Goal: Check status

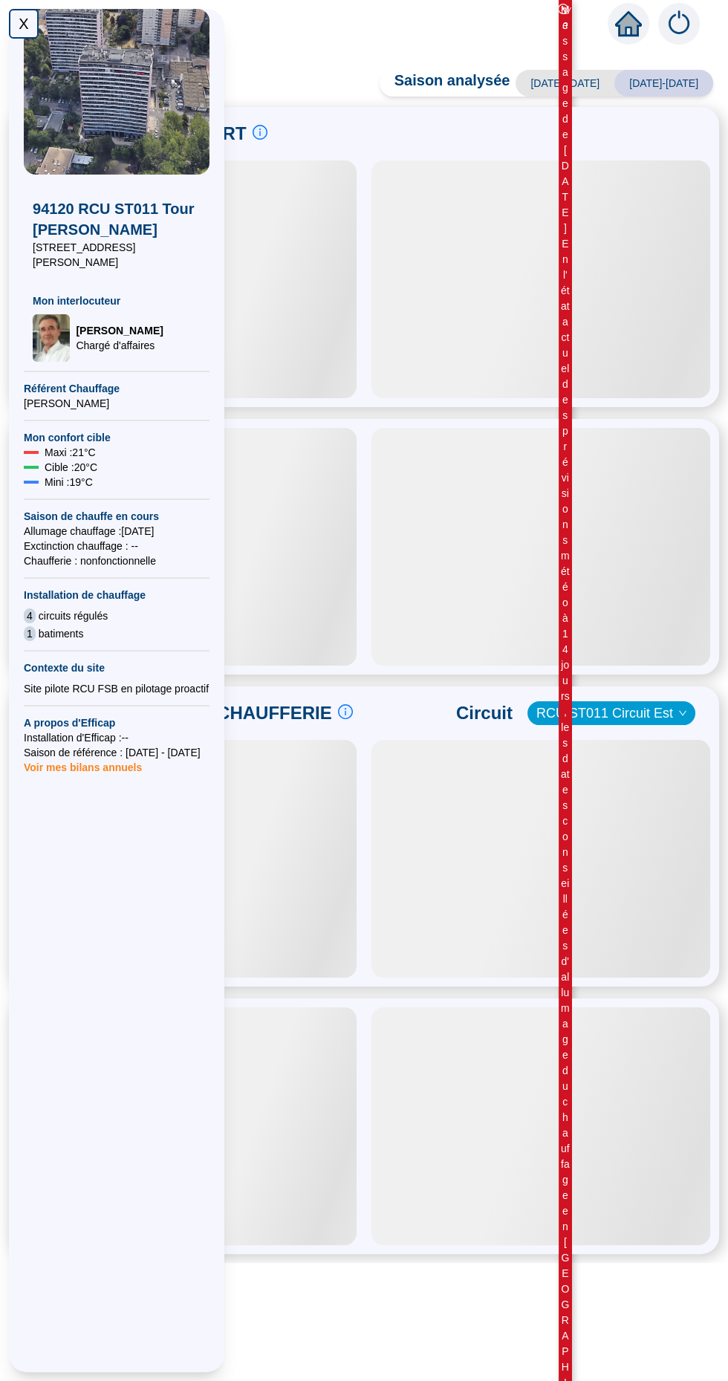
click at [24, 22] on div "X" at bounding box center [24, 24] width 30 height 30
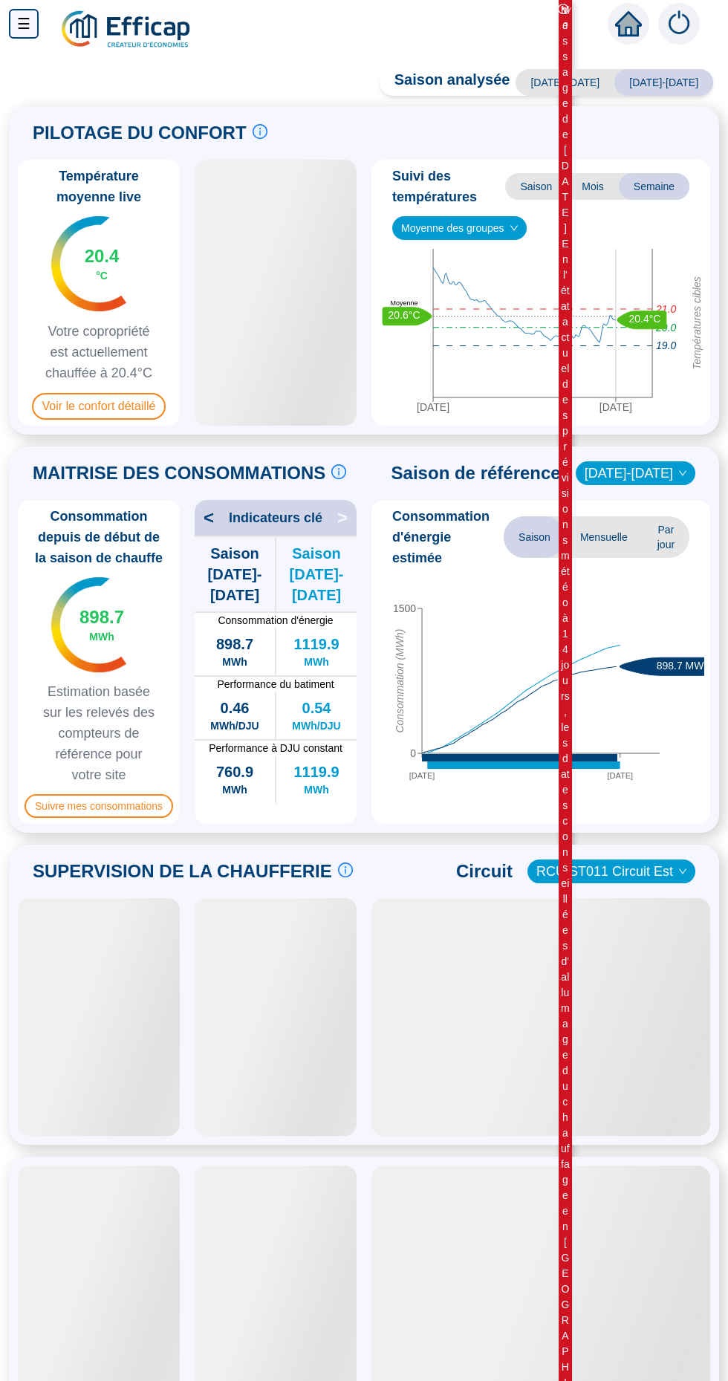
click at [89, 262] on span "20.4" at bounding box center [102, 256] width 35 height 24
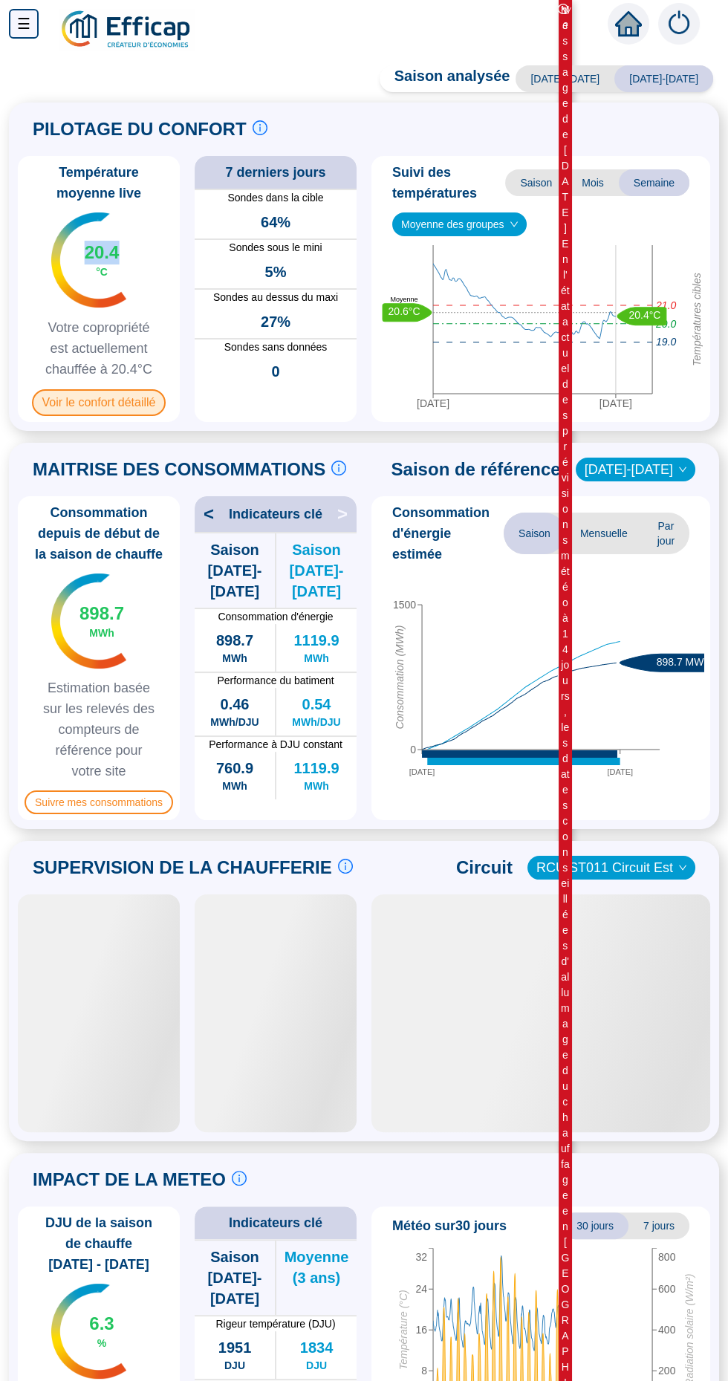
click at [116, 411] on span "Voir le confort détaillé" at bounding box center [99, 402] width 134 height 27
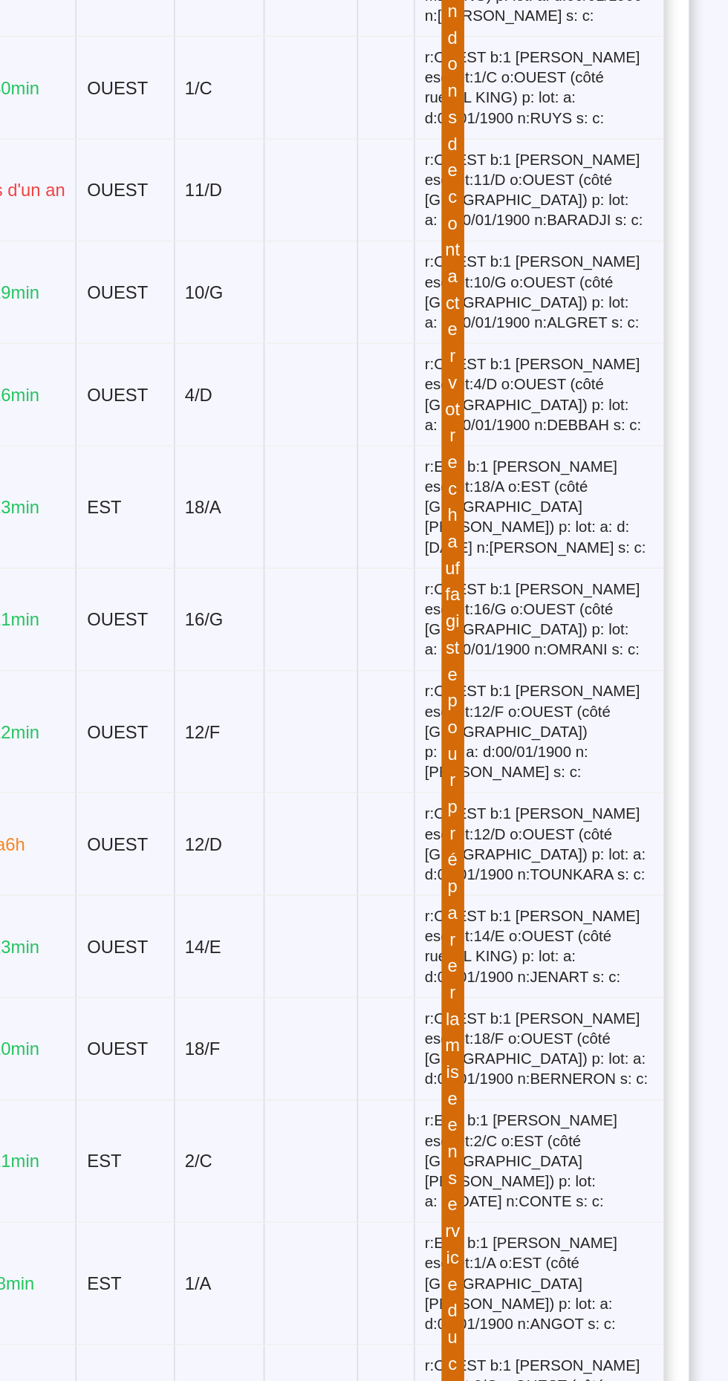
scroll to position [147, 0]
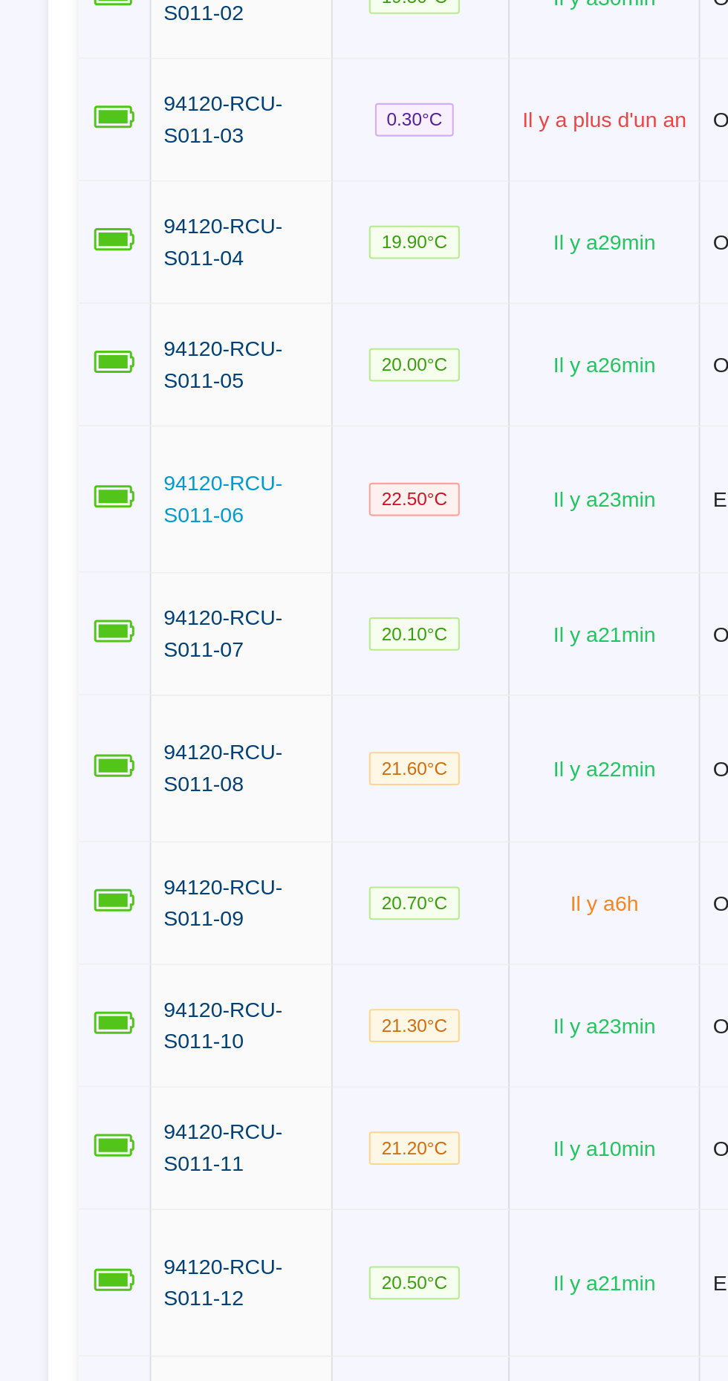
click at [103, 520] on link "94120-RCU-S011-06" at bounding box center [118, 535] width 76 height 31
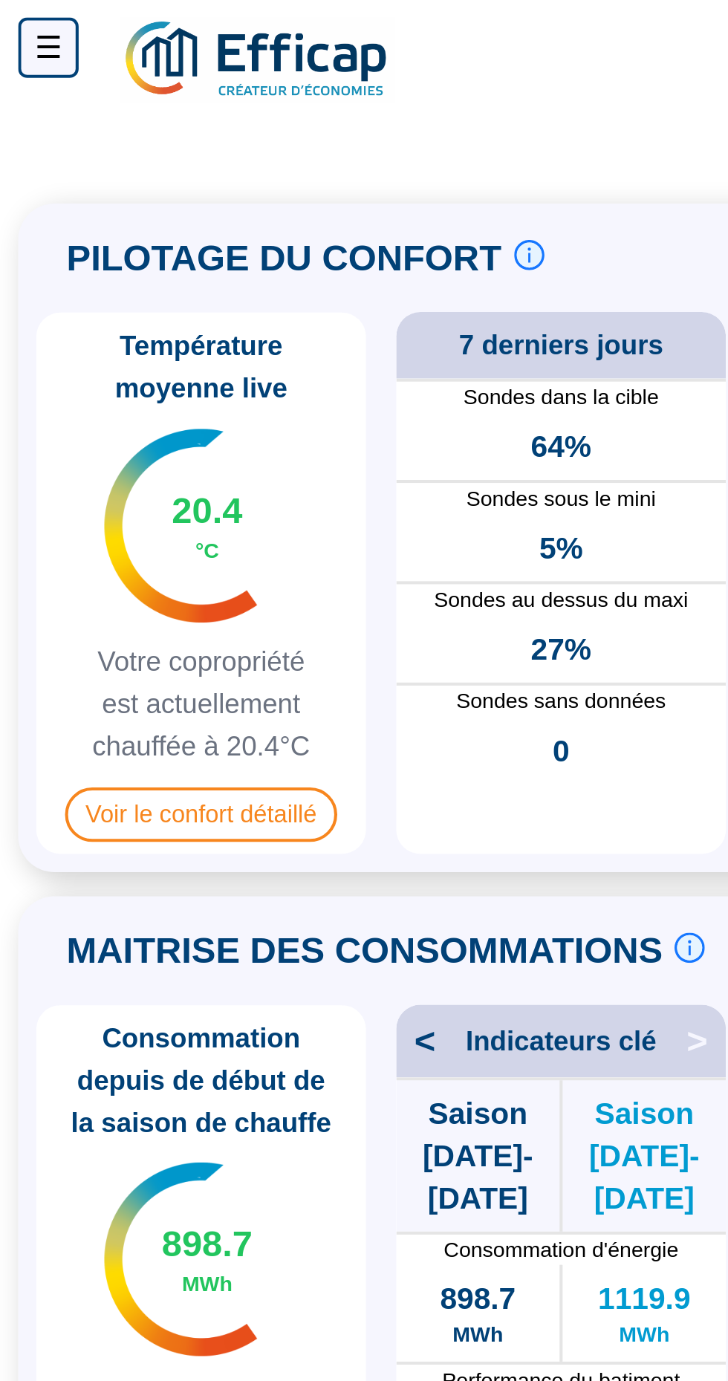
scroll to position [2, 0]
